Goal: Information Seeking & Learning: Learn about a topic

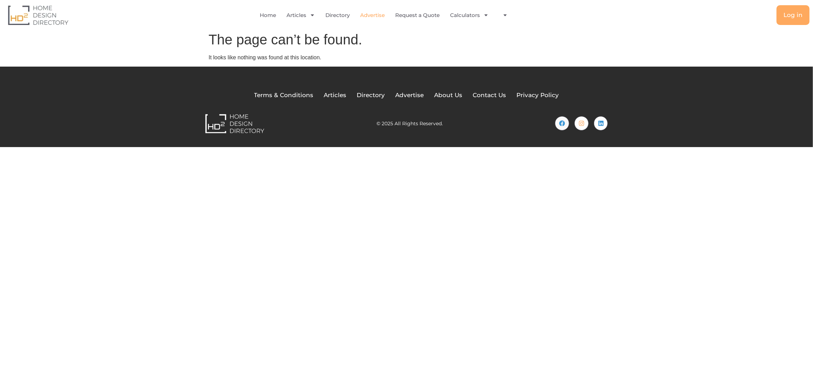
click at [369, 14] on link "Advertise" at bounding box center [372, 15] width 25 height 16
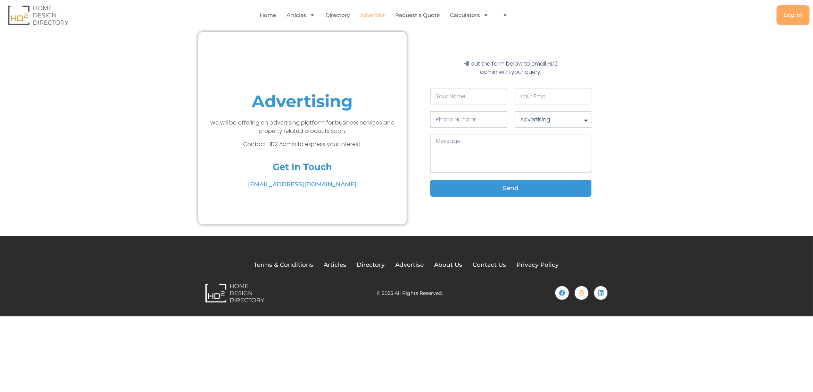
click at [143, 174] on div "Advertising We will be offering an advertising platform for business services a…" at bounding box center [406, 128] width 813 height 200
click at [25, 16] on img at bounding box center [38, 15] width 60 height 20
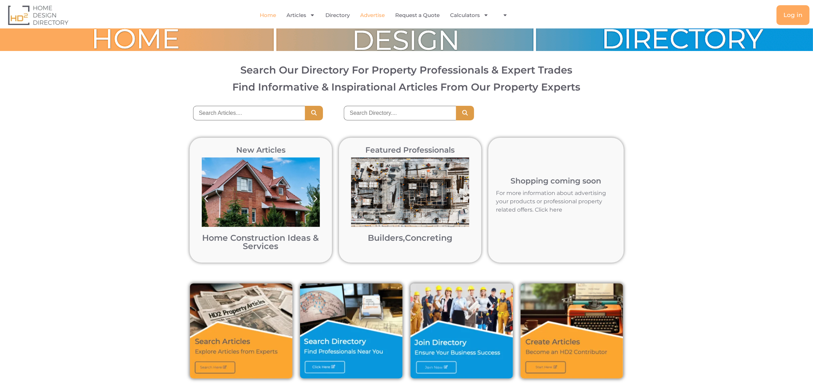
click at [369, 15] on link "Advertise" at bounding box center [372, 15] width 25 height 16
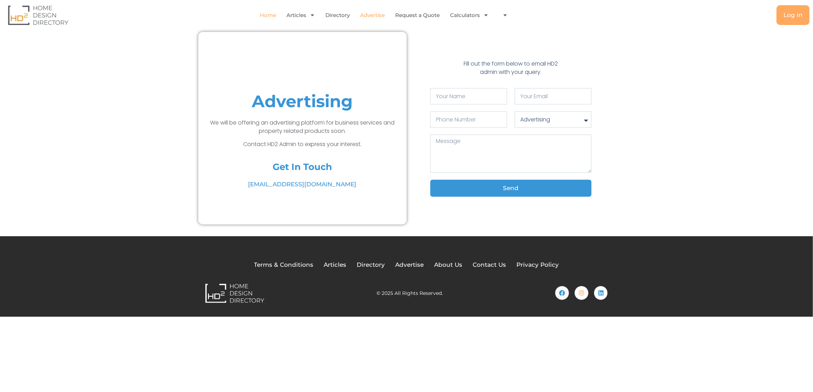
click at [266, 13] on link "Home" at bounding box center [268, 15] width 16 height 16
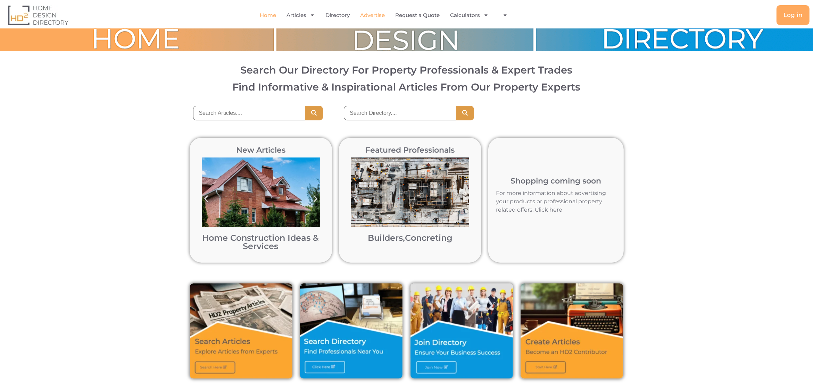
click at [369, 14] on link "Advertise" at bounding box center [372, 15] width 25 height 16
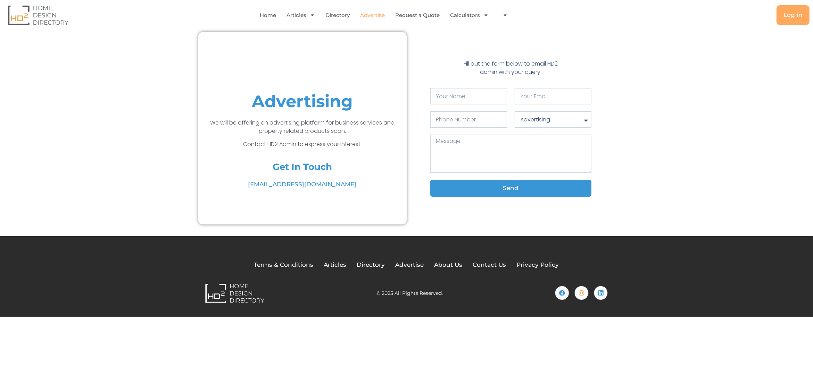
click at [134, 92] on div "Advertising We will be offering an advertising platform for business services a…" at bounding box center [406, 128] width 813 height 200
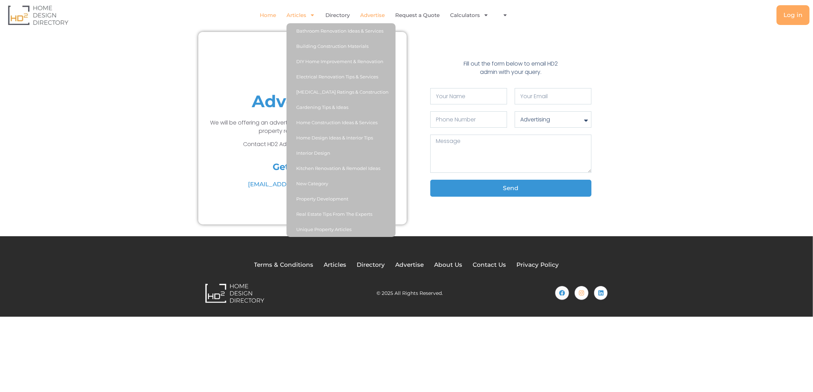
click at [269, 14] on link "Home" at bounding box center [268, 15] width 16 height 16
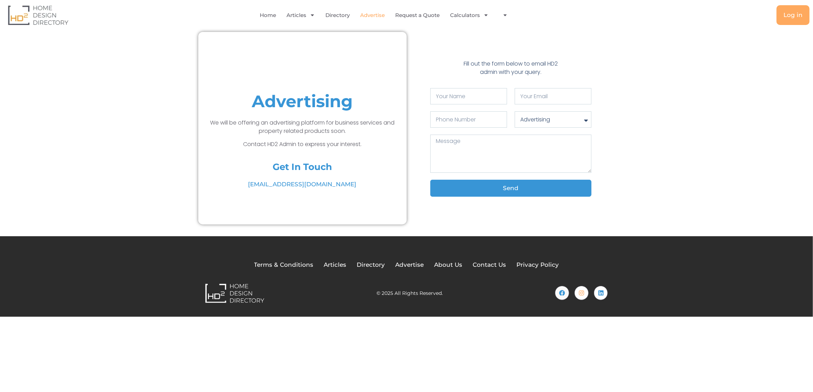
click at [124, 50] on div "Advertising We will be offering an advertising platform for business services a…" at bounding box center [406, 128] width 813 height 200
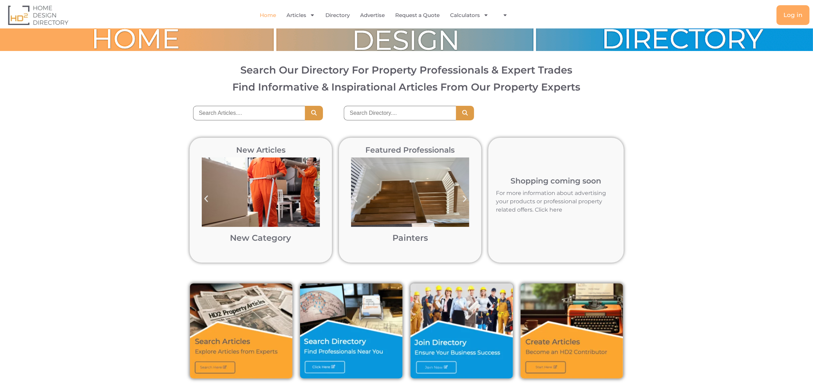
click at [99, 101] on div at bounding box center [406, 113] width 813 height 28
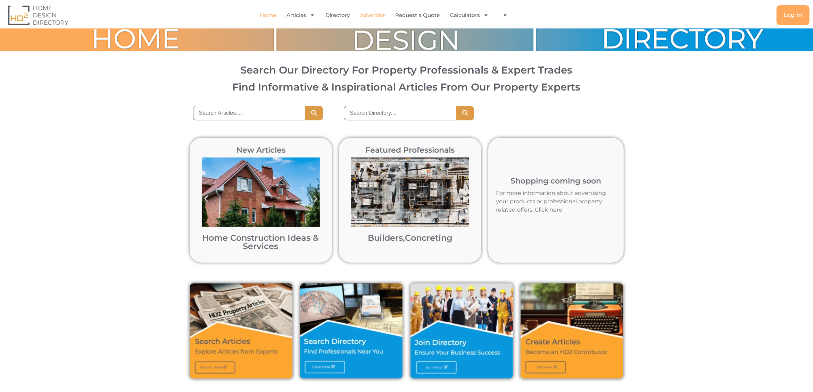
click at [379, 15] on link "Advertise" at bounding box center [372, 15] width 25 height 16
